Goal: Transaction & Acquisition: Purchase product/service

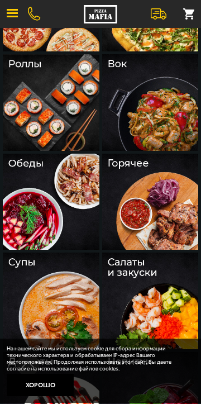
scroll to position [312, 0]
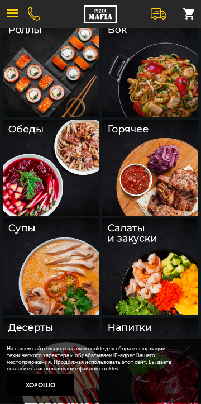
click at [156, 167] on img at bounding box center [150, 167] width 97 height 97
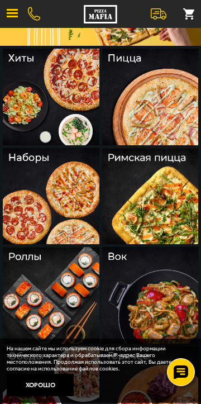
scroll to position [87, 0]
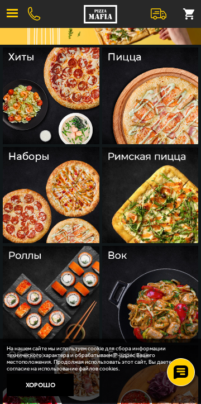
click at [31, 207] on img at bounding box center [51, 195] width 97 height 97
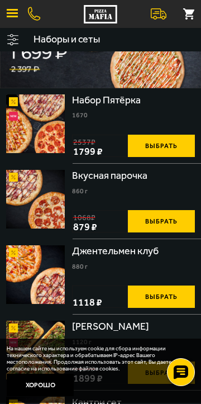
scroll to position [99, 0]
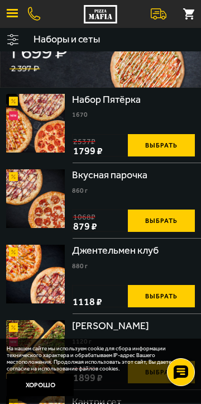
click at [35, 210] on img at bounding box center [35, 198] width 59 height 59
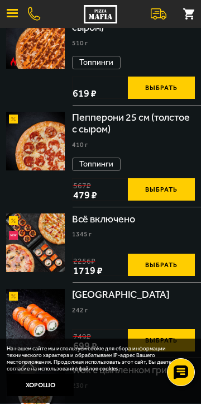
scroll to position [1096, 0]
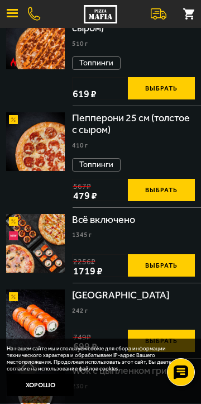
click at [156, 185] on button "Выбрать" at bounding box center [161, 190] width 67 height 22
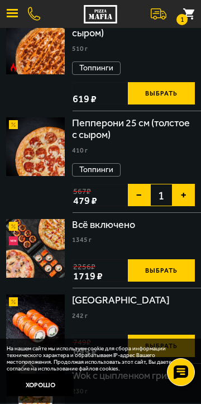
scroll to position [1093, 0]
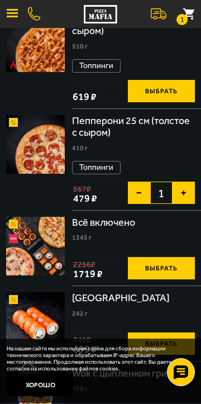
click at [30, 8] on link at bounding box center [34, 13] width 12 height 13
